Goal: Check status

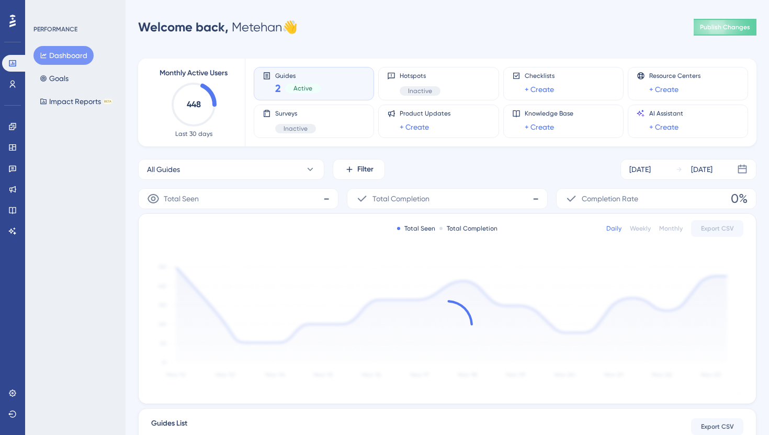
click at [311, 91] on span "Active" at bounding box center [302, 88] width 19 height 8
click at [19, 66] on link at bounding box center [14, 63] width 25 height 17
click at [12, 128] on icon at bounding box center [12, 126] width 8 height 8
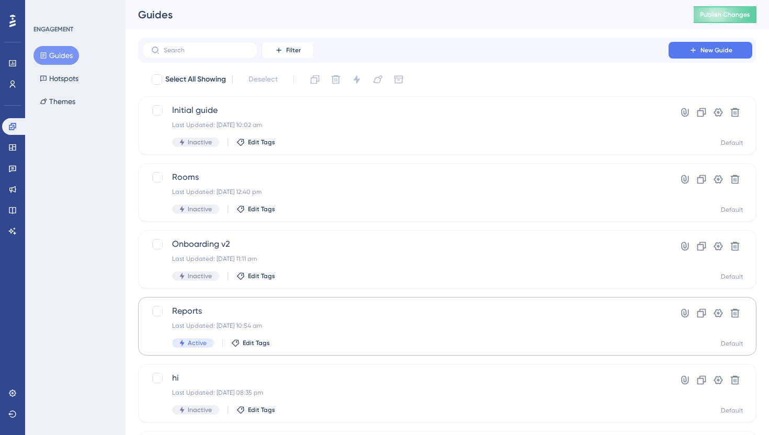
scroll to position [3, 0]
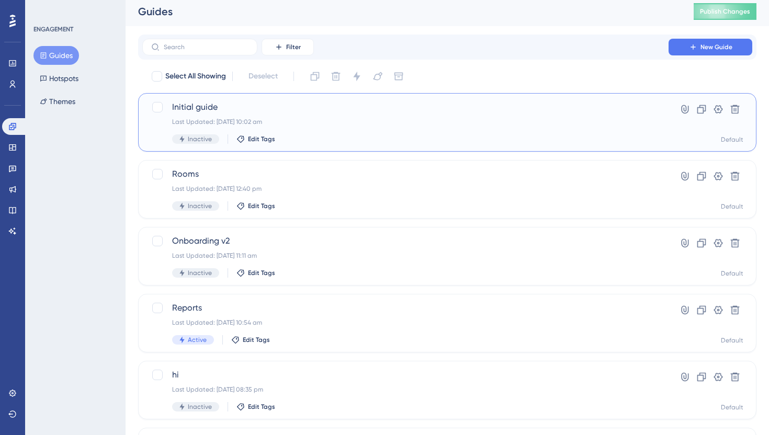
click at [338, 135] on div "Inactive Edit Tags" at bounding box center [405, 138] width 467 height 9
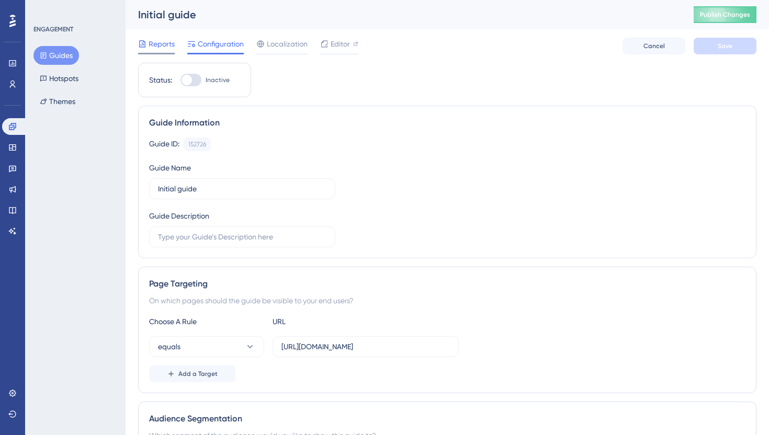
click at [162, 41] on span "Reports" at bounding box center [162, 44] width 26 height 13
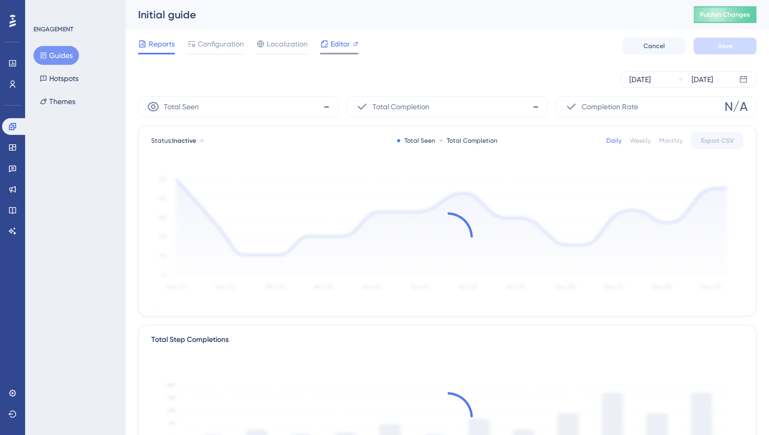
click at [323, 42] on icon at bounding box center [324, 43] width 7 height 7
